Goal: Transaction & Acquisition: Download file/media

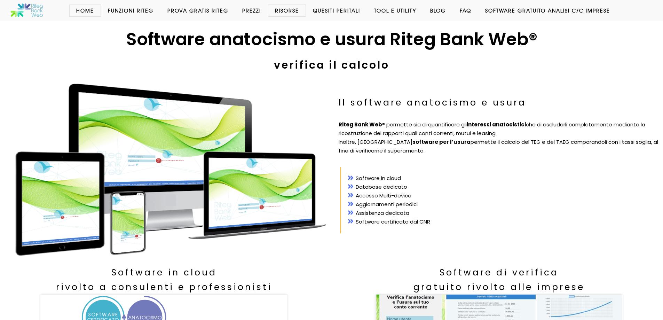
click at [480, 174] on li "Software in cloud" at bounding box center [499, 178] width 303 height 9
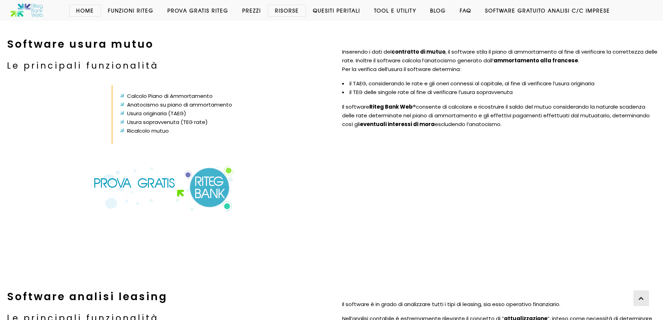
scroll to position [1358, 0]
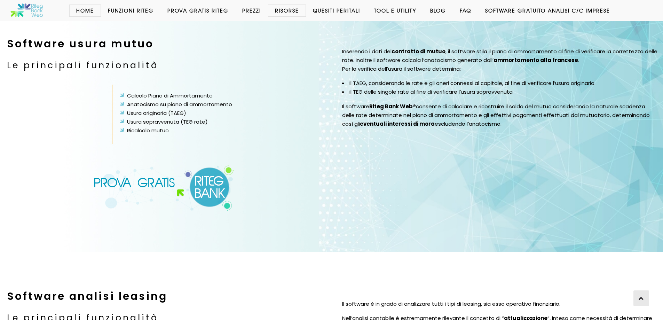
click at [205, 185] on img at bounding box center [164, 188] width 141 height 46
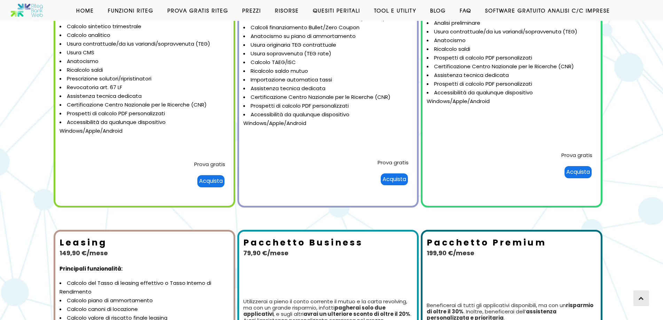
scroll to position [157, 0]
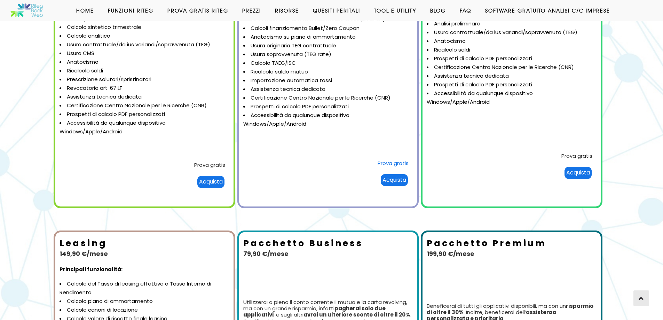
click at [389, 163] on link "Prova gratis" at bounding box center [393, 162] width 31 height 7
